Goal: Information Seeking & Learning: Learn about a topic

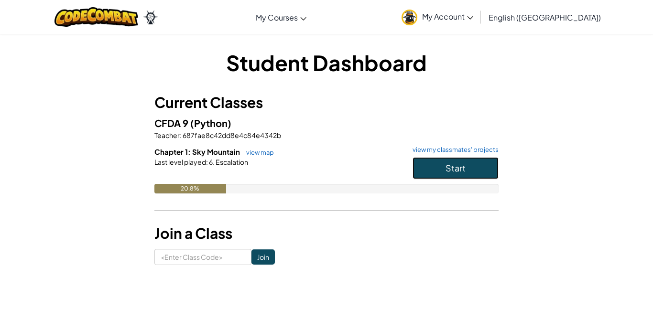
click at [480, 167] on button "Start" at bounding box center [455, 168] width 86 height 22
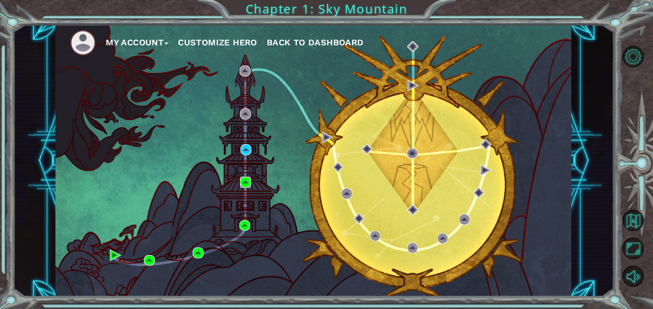
click at [240, 180] on img at bounding box center [245, 182] width 11 height 11
click at [246, 151] on img at bounding box center [245, 149] width 11 height 11
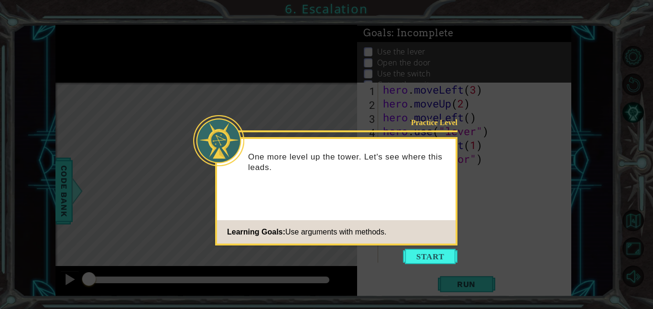
click at [435, 265] on icon at bounding box center [326, 154] width 653 height 309
click at [441, 256] on button "Start" at bounding box center [430, 256] width 54 height 15
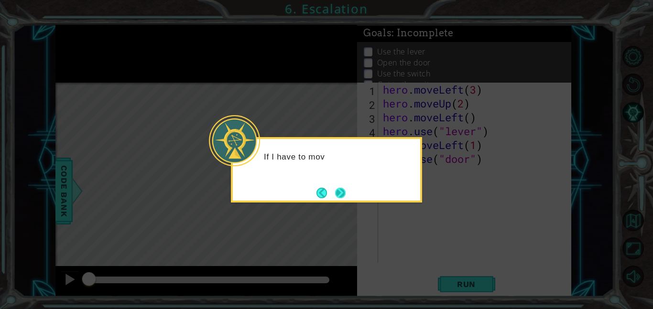
click at [335, 196] on button "Next" at bounding box center [340, 193] width 11 height 11
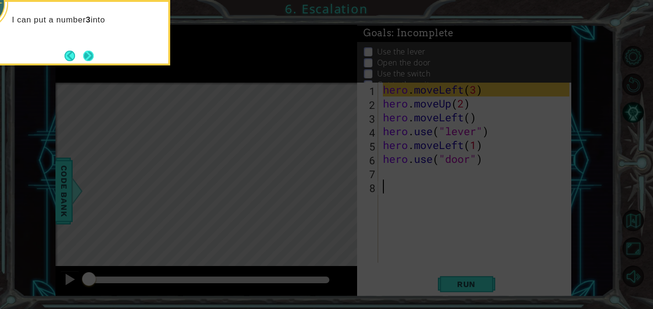
click at [94, 59] on button "Next" at bounding box center [88, 56] width 11 height 11
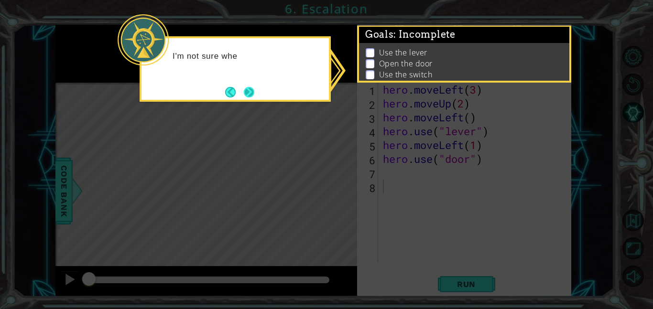
click at [244, 92] on button "Next" at bounding box center [249, 92] width 11 height 11
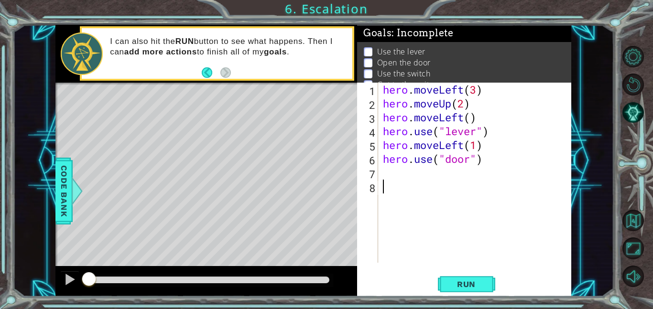
click at [433, 173] on div "hero . moveLeft ( 3 ) hero . moveUp ( 2 ) hero . moveLeft ( ) hero . use ( "lev…" at bounding box center [477, 187] width 193 height 208
click at [480, 280] on span "Run" at bounding box center [466, 284] width 38 height 10
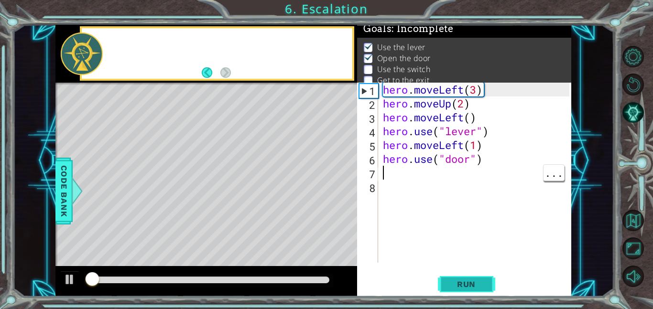
scroll to position [6, 0]
